Goal: Check status: Check status

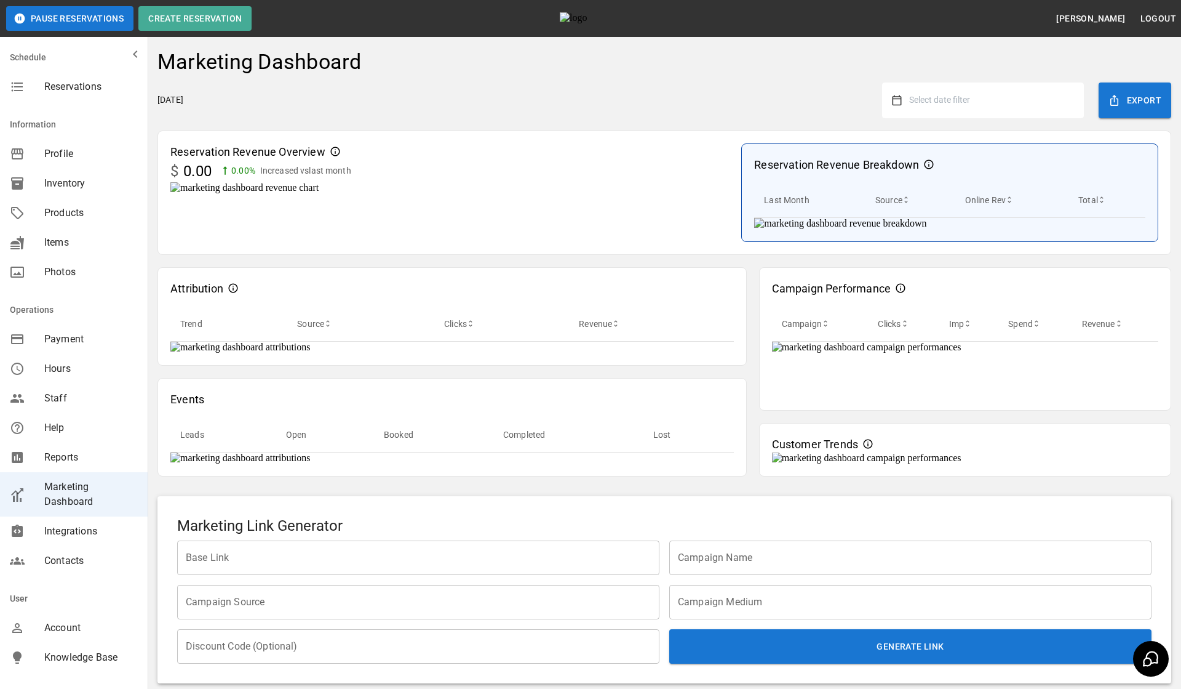
click at [993, 109] on button "Select date filter" at bounding box center [988, 100] width 172 height 22
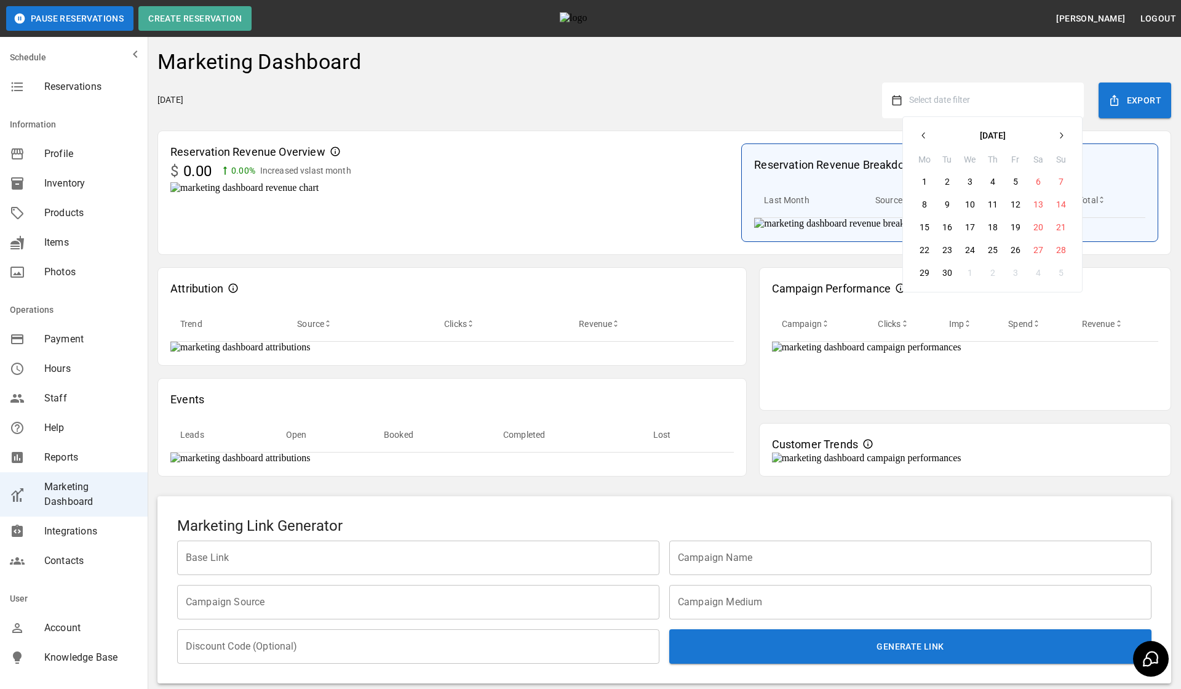
click at [922, 140] on button "button" at bounding box center [924, 135] width 22 height 22
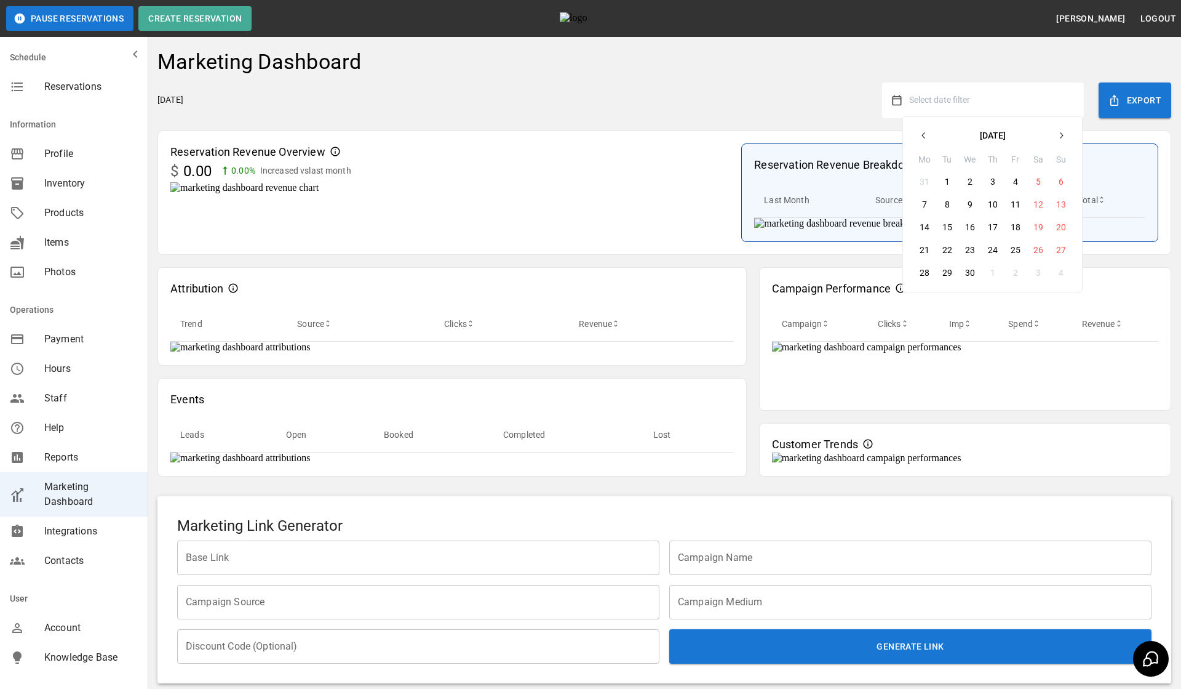
click at [922, 140] on button "button" at bounding box center [924, 135] width 22 height 22
click at [1038, 184] on button "1" at bounding box center [1039, 181] width 22 height 22
click at [725, 108] on div "Friday, September 19, 2025 February 1, 2025 – February 2025 Mo Tu We Th Fr Sa S…" at bounding box center [665, 100] width 1014 height 36
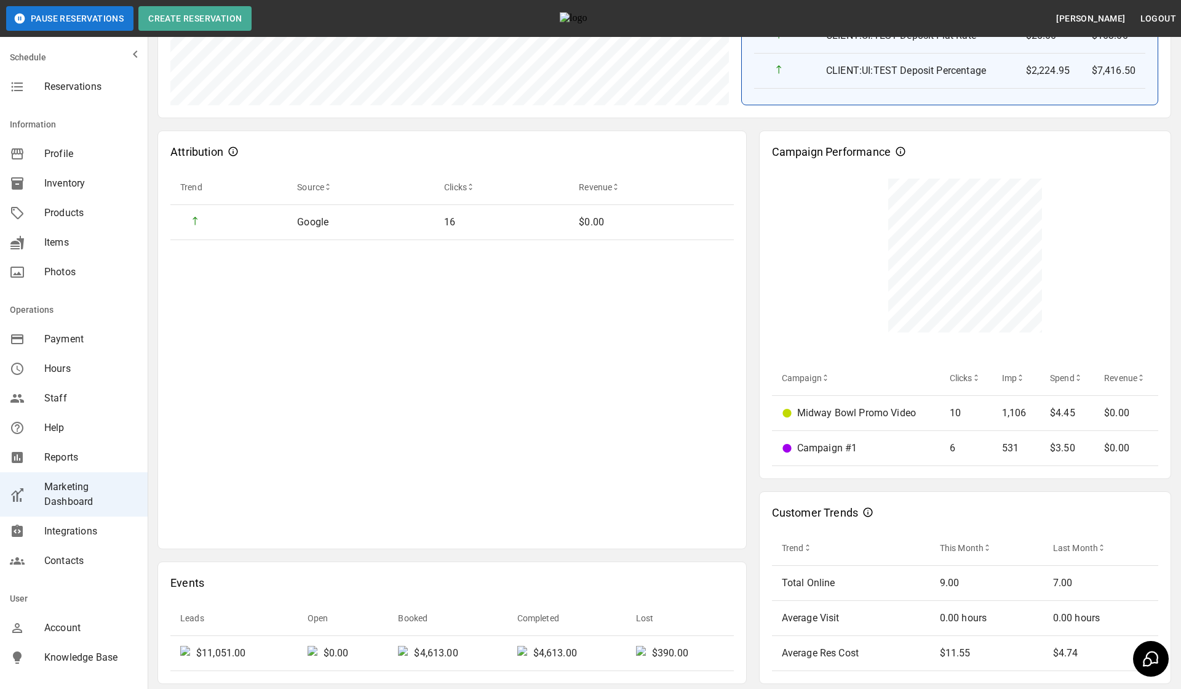
scroll to position [465, 0]
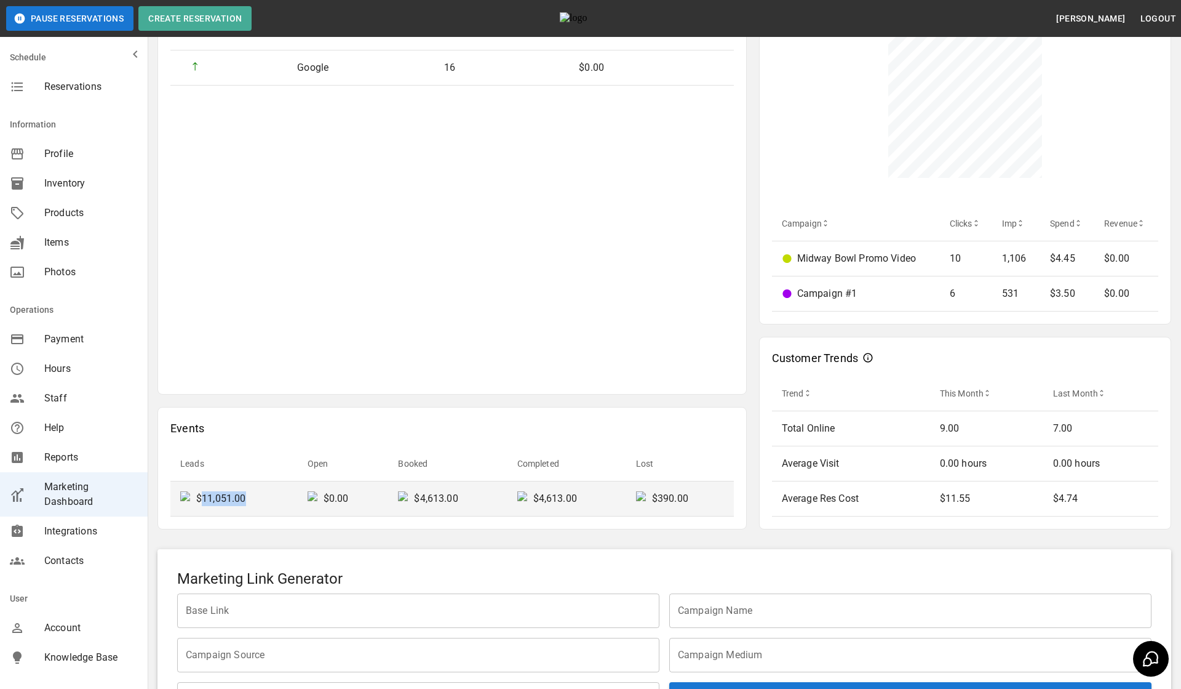
drag, startPoint x: 198, startPoint y: 498, endPoint x: 295, endPoint y: 497, distance: 97.2
click at [295, 498] on td "$11,051.00" at bounding box center [233, 498] width 127 height 35
drag, startPoint x: 415, startPoint y: 499, endPoint x: 473, endPoint y: 499, distance: 57.8
click at [473, 499] on div "$4,613.00" at bounding box center [447, 498] width 99 height 15
click at [494, 457] on th "Booked" at bounding box center [447, 463] width 119 height 35
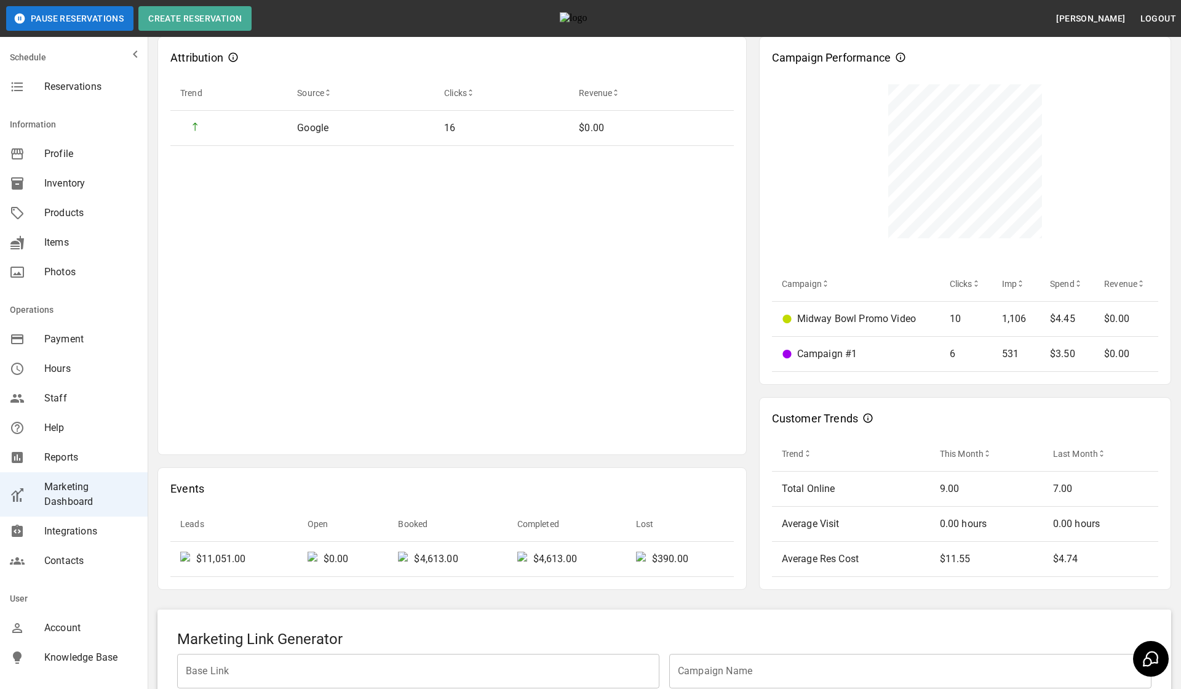
scroll to position [410, 0]
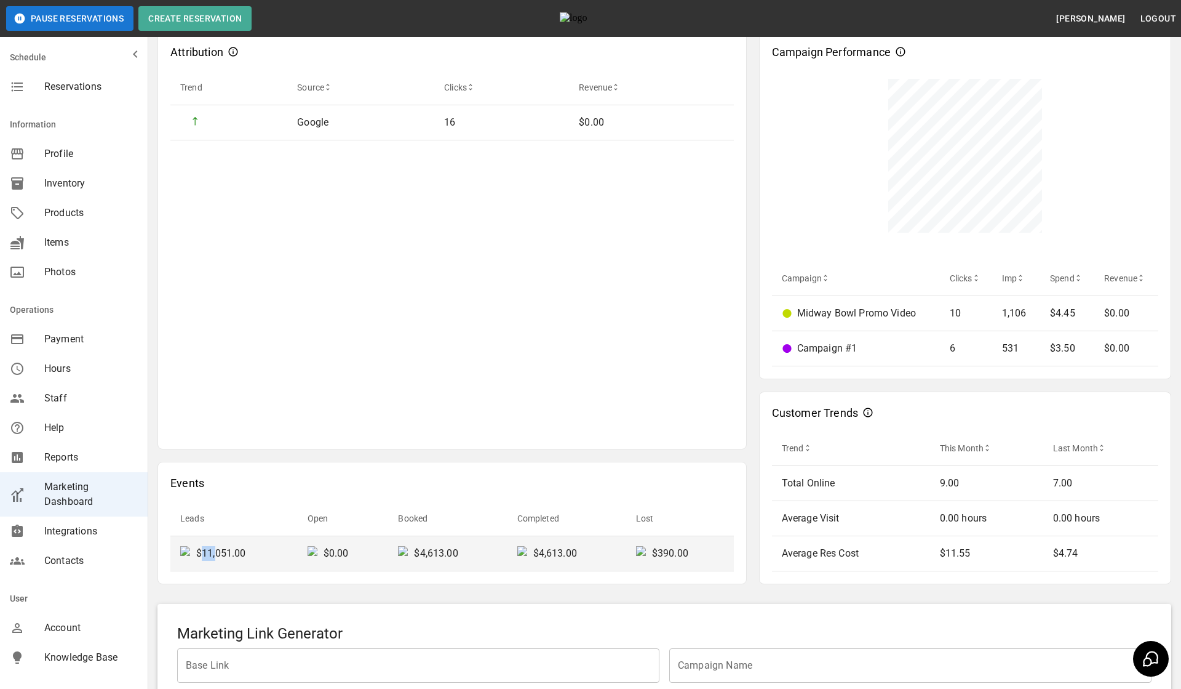
drag, startPoint x: 198, startPoint y: 551, endPoint x: 212, endPoint y: 549, distance: 14.3
click at [212, 549] on p "$11,051.00" at bounding box center [221, 553] width 50 height 15
click at [199, 549] on p "$11,051.00" at bounding box center [221, 553] width 50 height 15
drag, startPoint x: 199, startPoint y: 549, endPoint x: 209, endPoint y: 550, distance: 9.9
click at [209, 550] on p "$11,051.00" at bounding box center [221, 553] width 50 height 15
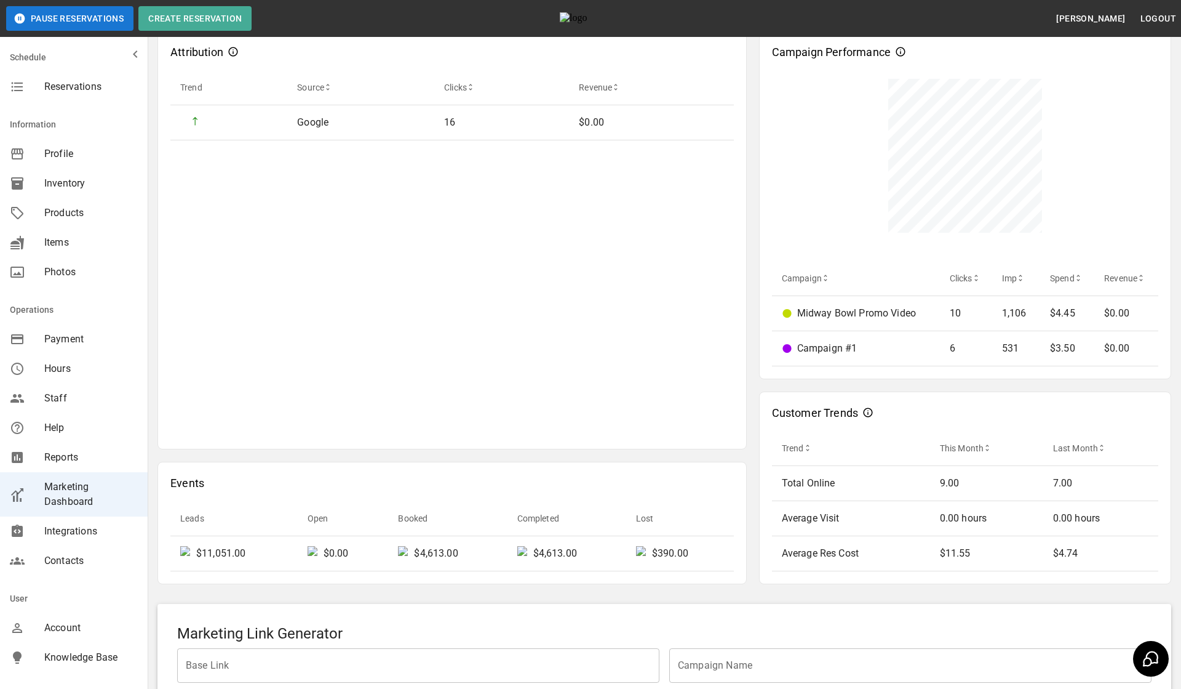
click at [303, 472] on div "Events Leads Open Booked Completed Lost $11,051.00 $0.00 $4,613.00 $4,613.00 $3…" at bounding box center [452, 522] width 589 height 122
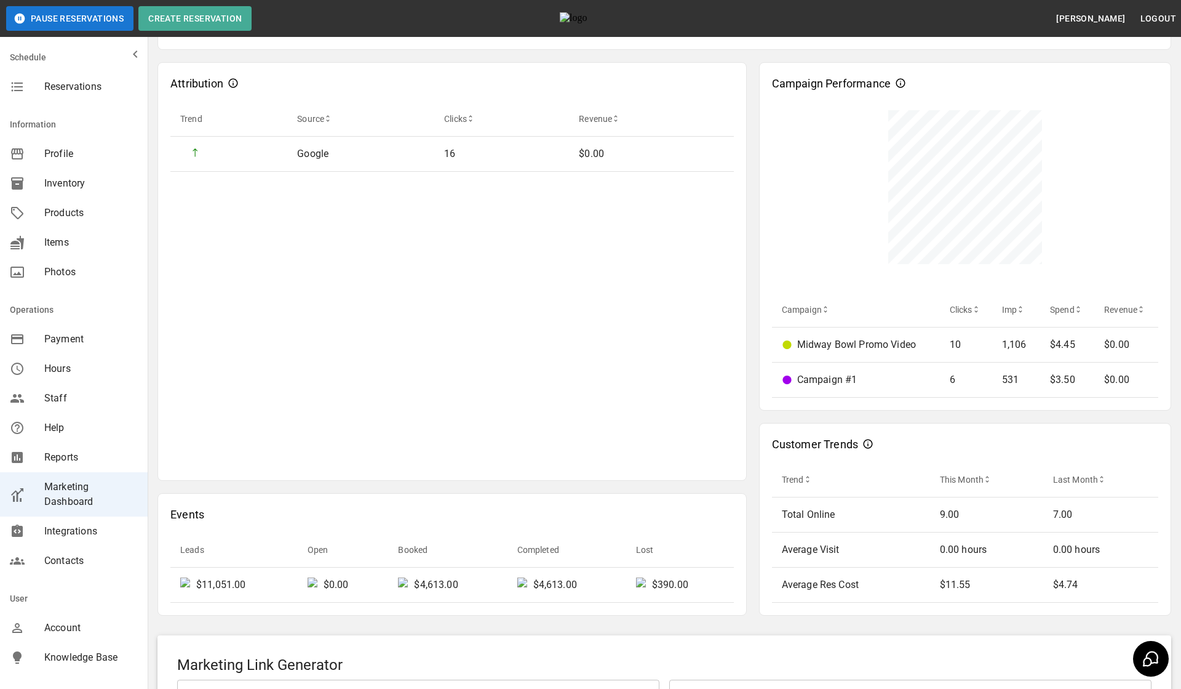
scroll to position [378, 0]
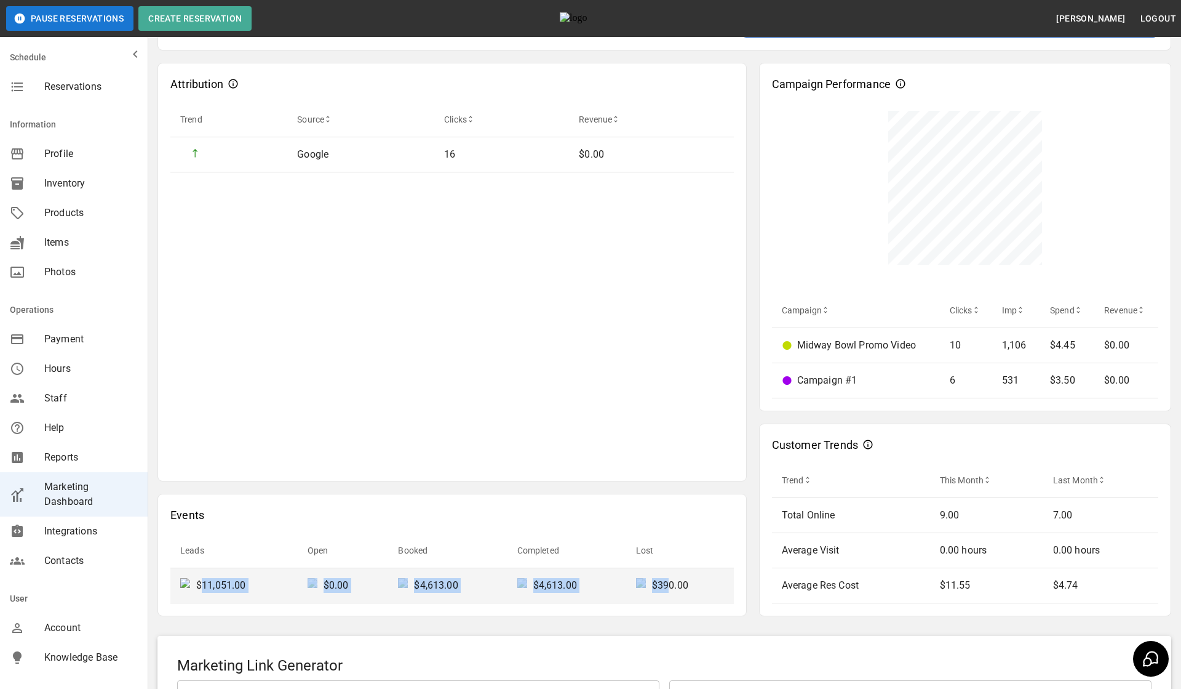
drag, startPoint x: 197, startPoint y: 585, endPoint x: 667, endPoint y: 588, distance: 470.1
click at [667, 588] on tr "$11,051.00 $0.00 $4,613.00 $4,613.00 $390.00" at bounding box center [452, 585] width 564 height 35
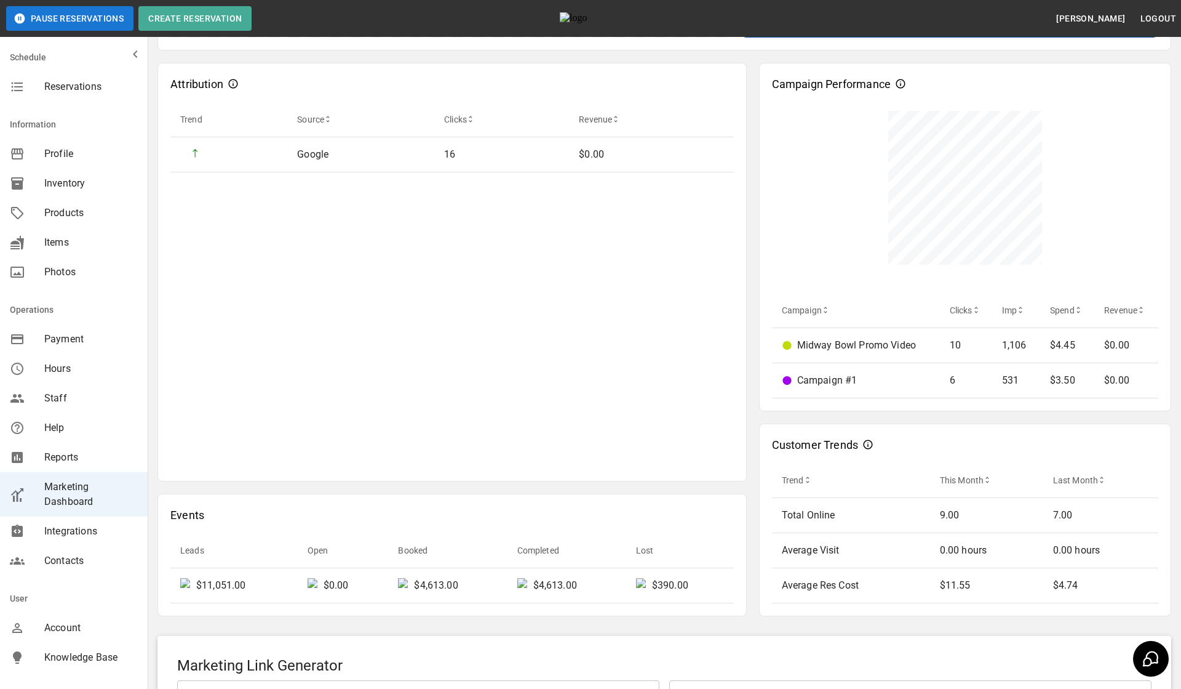
click at [700, 562] on th "Lost" at bounding box center [680, 550] width 108 height 35
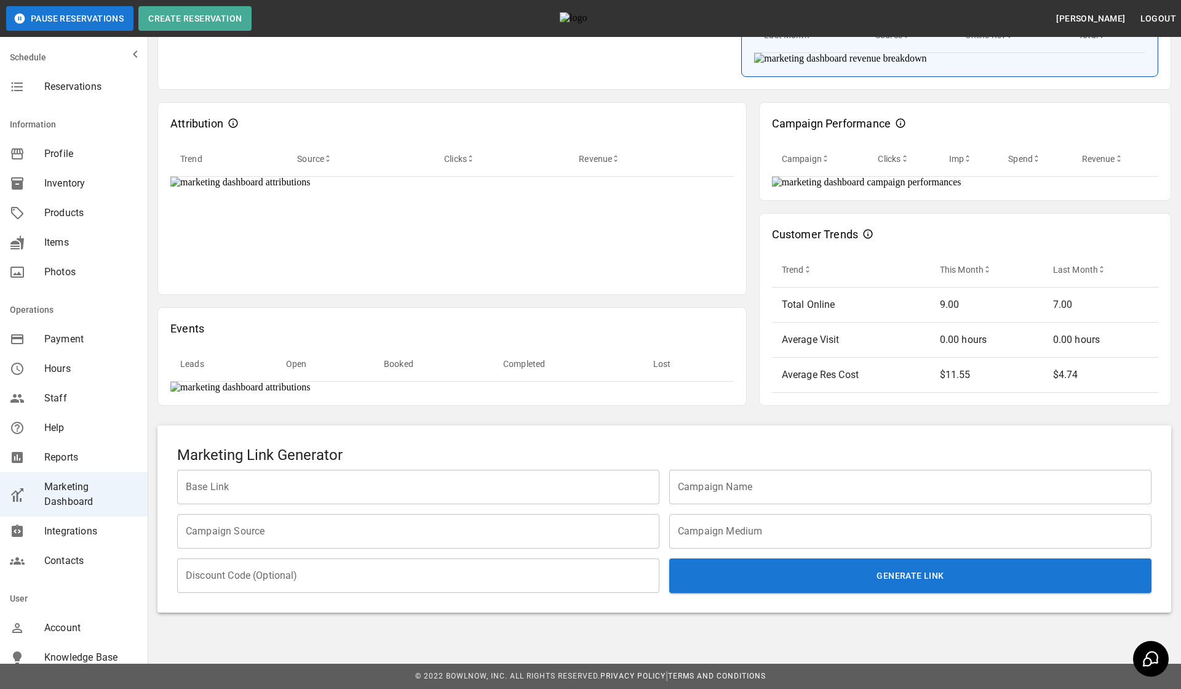
scroll to position [18, 0]
